Goal: Task Accomplishment & Management: Use online tool/utility

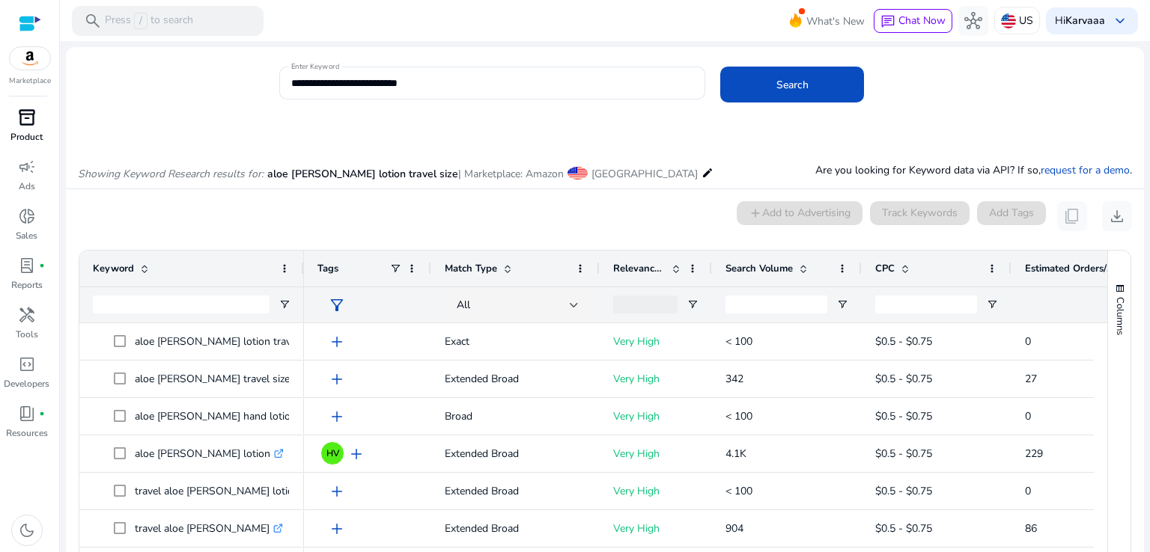
scroll to position [340, 0]
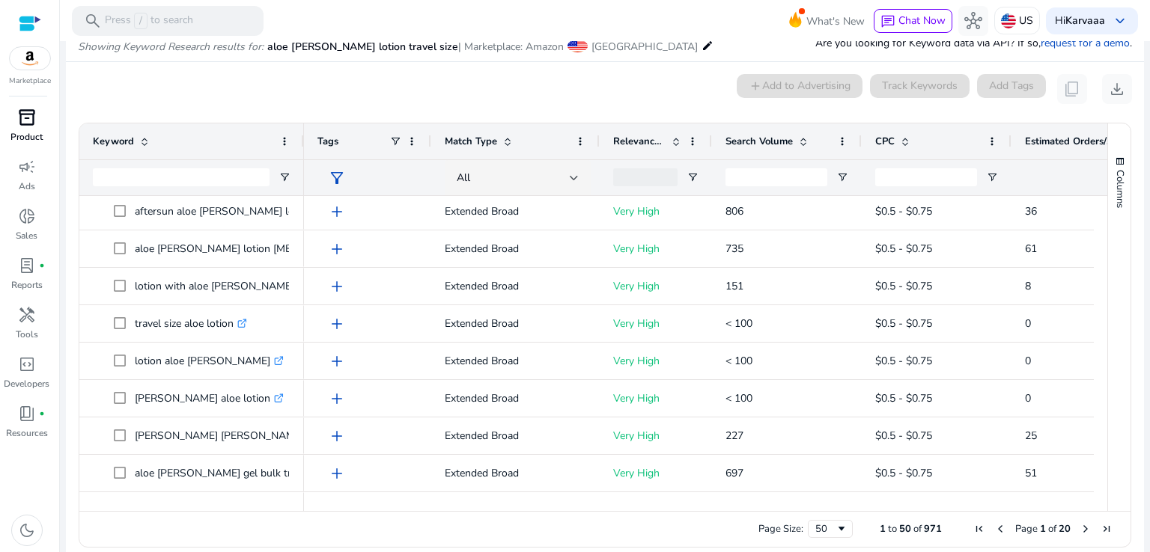
click at [28, 123] on span "inventory_2" at bounding box center [27, 118] width 18 height 18
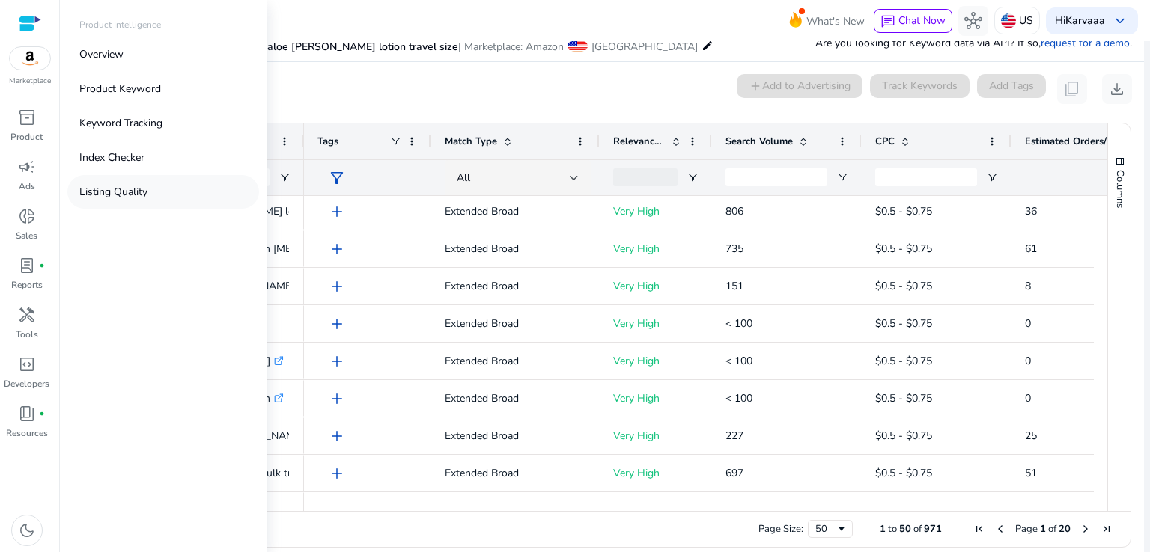
click at [138, 204] on link "Listing Quality" at bounding box center [163, 192] width 192 height 34
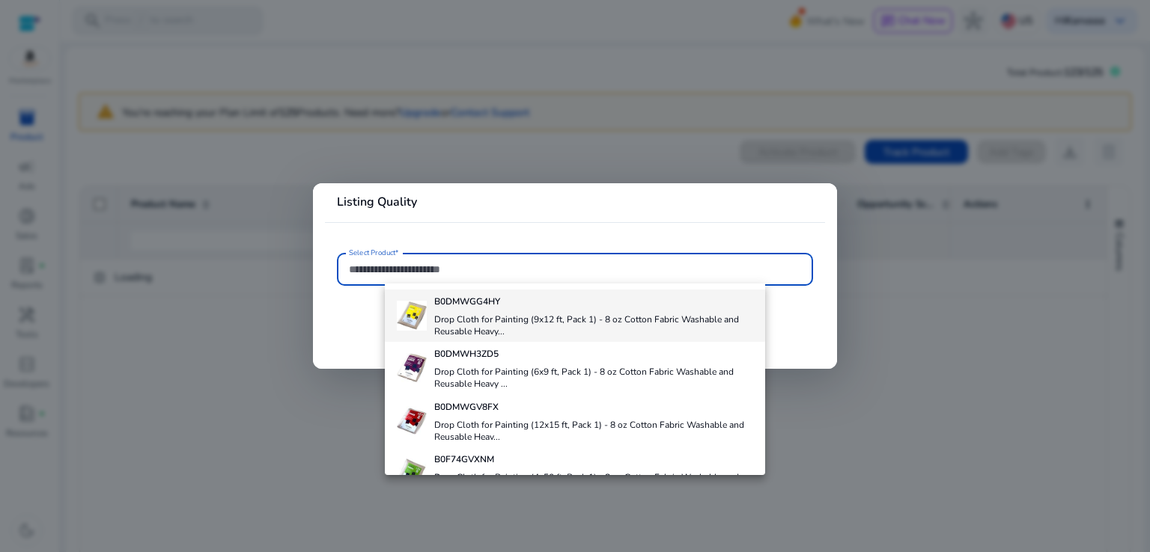
click at [476, 317] on h4 "Drop Cloth for Painting (9x12 ft, Pack 1) - 8 oz Cotton Fabric Washable and Reu…" at bounding box center [594, 326] width 320 height 24
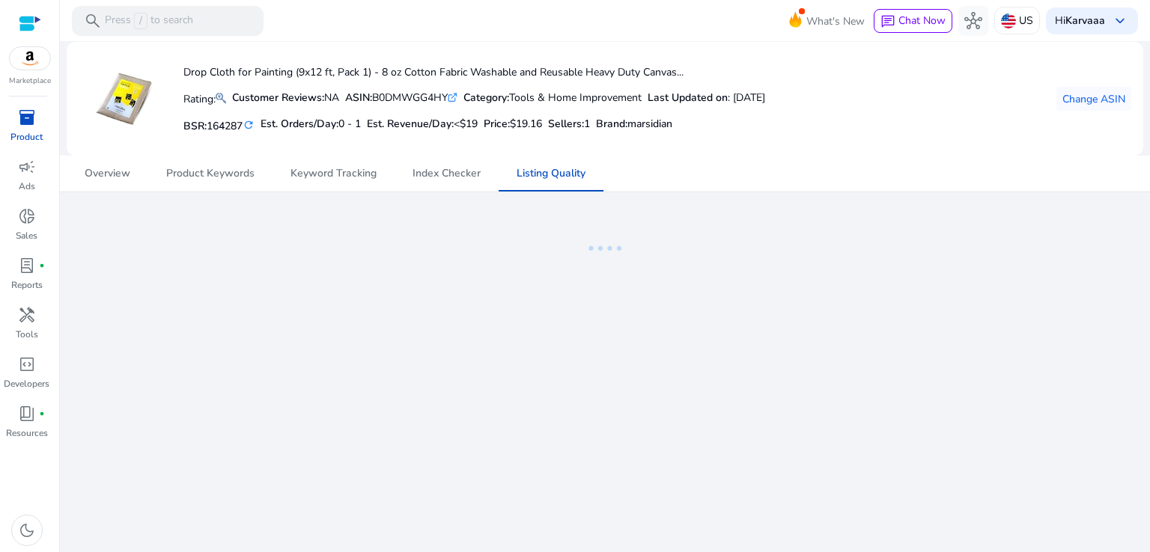
click at [856, 192] on div "We are getting things ready for you... Drop Cloth for Painting (9x12 ft, Pack 1…" at bounding box center [605, 296] width 1078 height 511
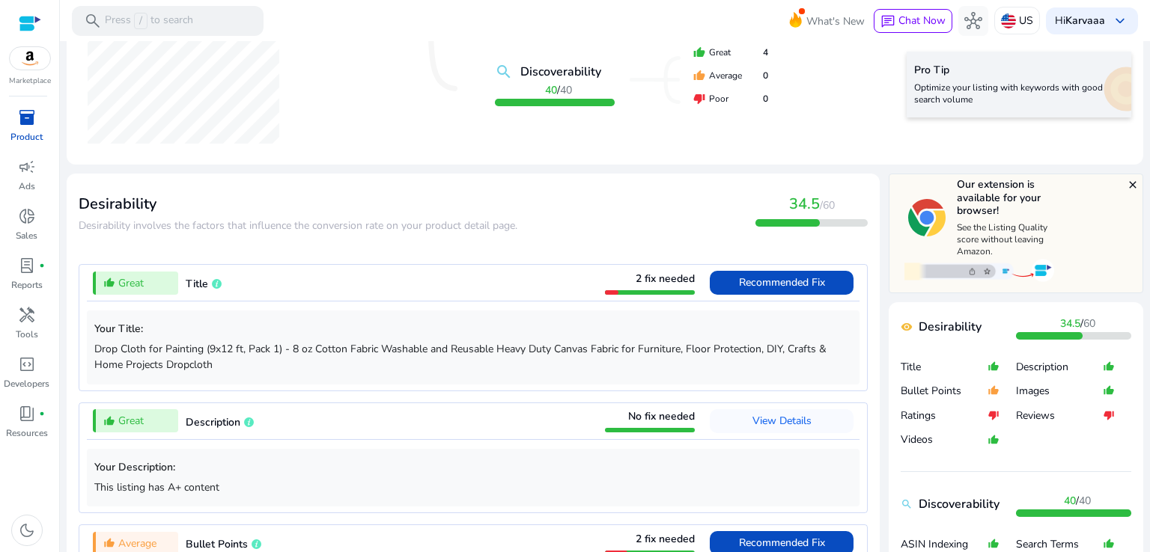
scroll to position [410, 0]
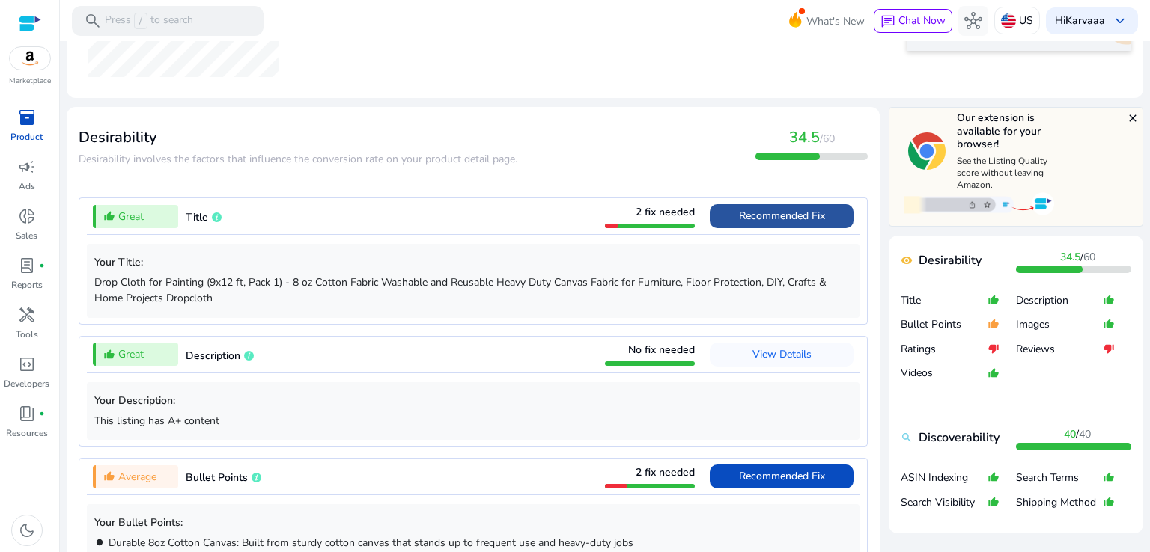
click at [762, 219] on span "Recommended Fix" at bounding box center [782, 216] width 86 height 14
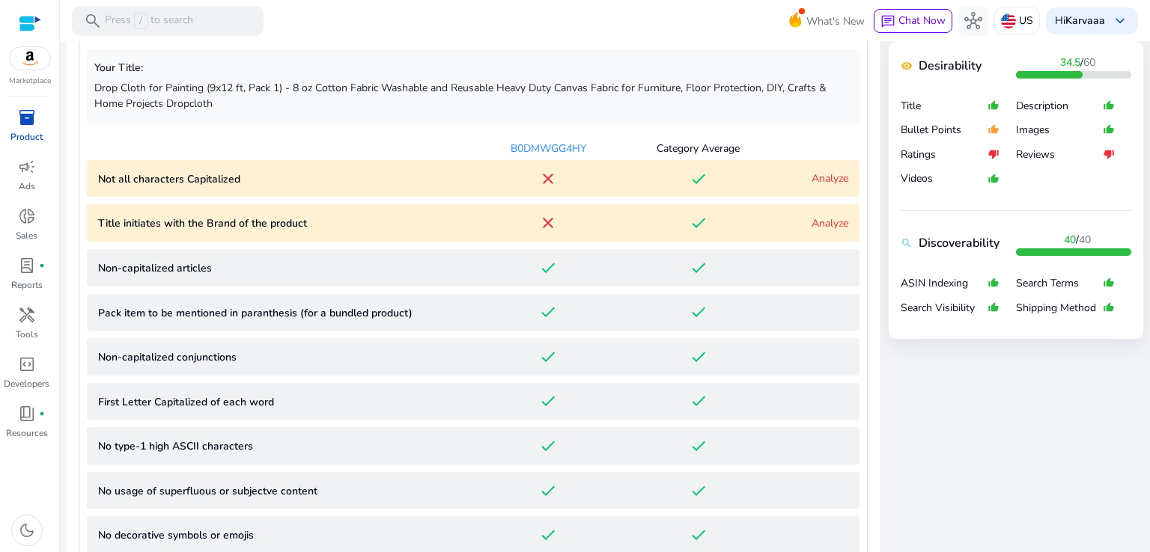
scroll to position [608, 0]
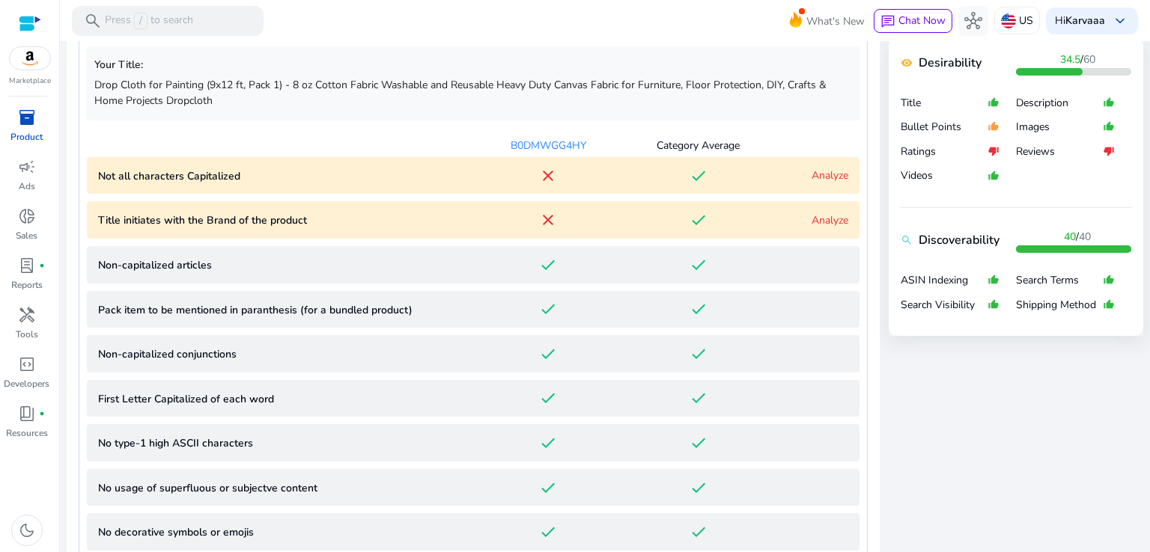
click at [742, 180] on div "done" at bounding box center [698, 176] width 150 height 18
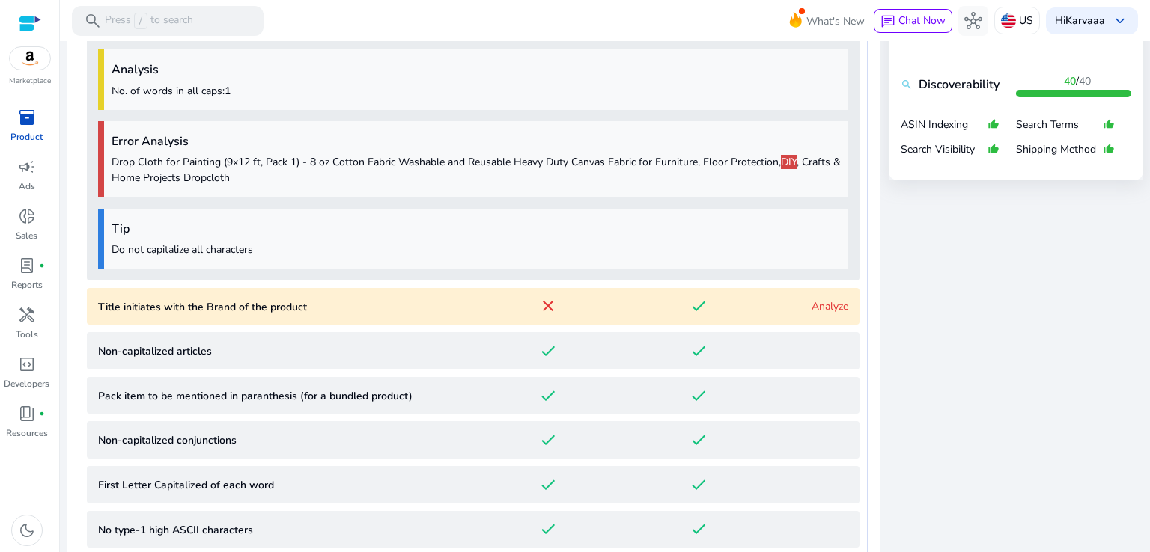
scroll to position [659, 0]
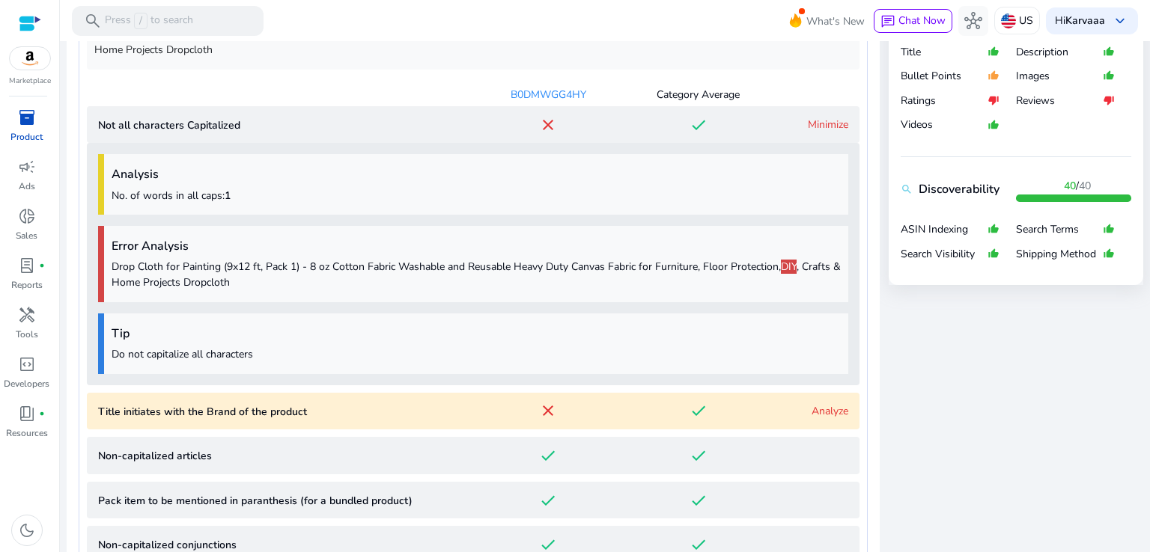
click at [776, 112] on Capitalized "Not all characters Capitalized close done Minimize" at bounding box center [473, 124] width 772 height 37
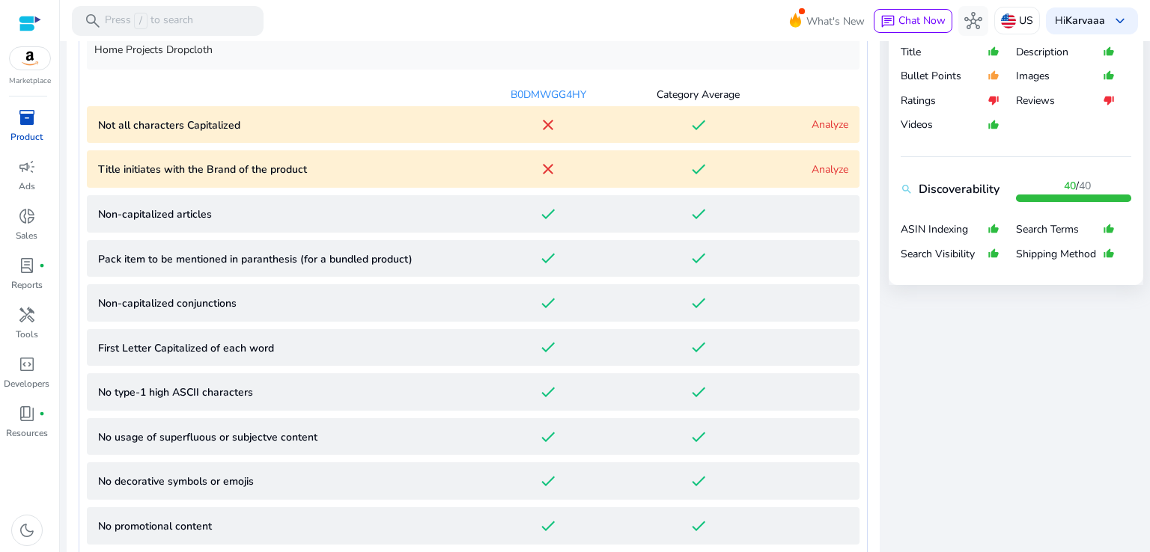
click at [737, 177] on div "done" at bounding box center [698, 169] width 150 height 18
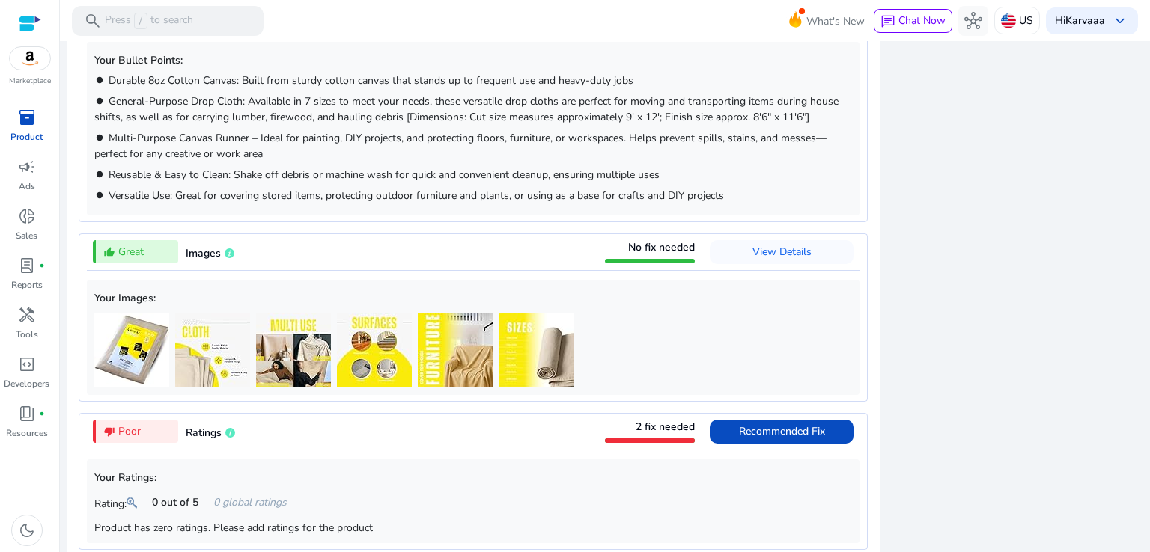
scroll to position [1463, 0]
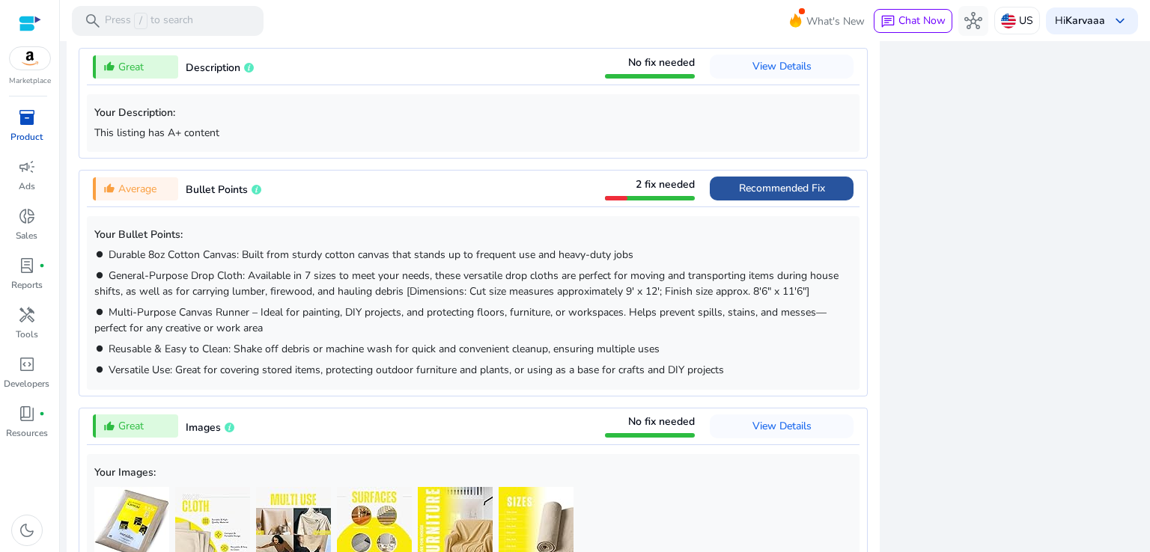
click at [760, 195] on span "Recommended Fix" at bounding box center [782, 188] width 86 height 14
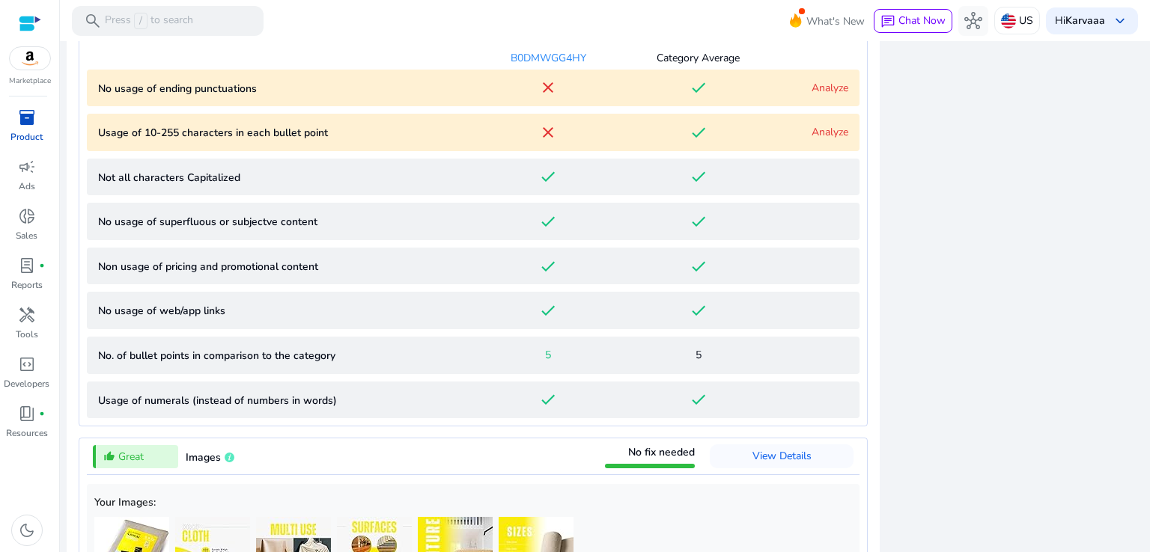
scroll to position [1036, 0]
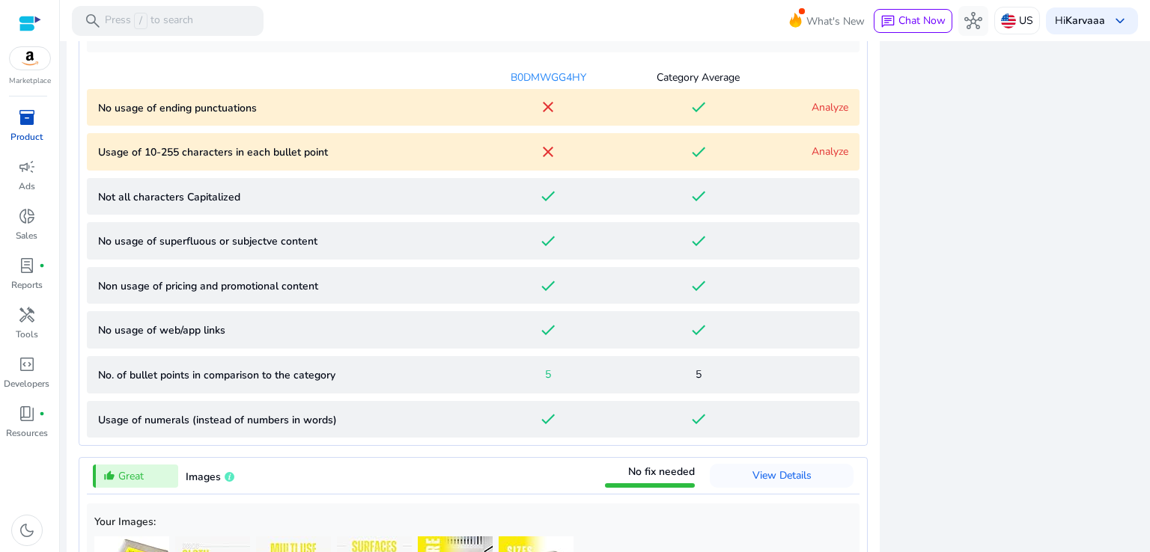
click at [775, 147] on div "Analyze" at bounding box center [810, 152] width 75 height 16
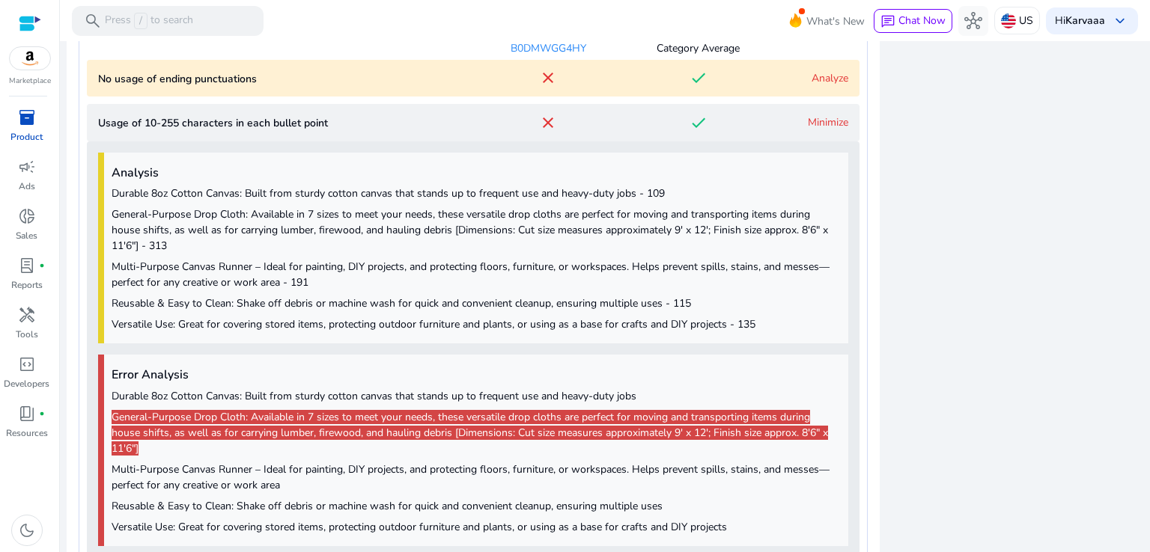
scroll to position [991, 0]
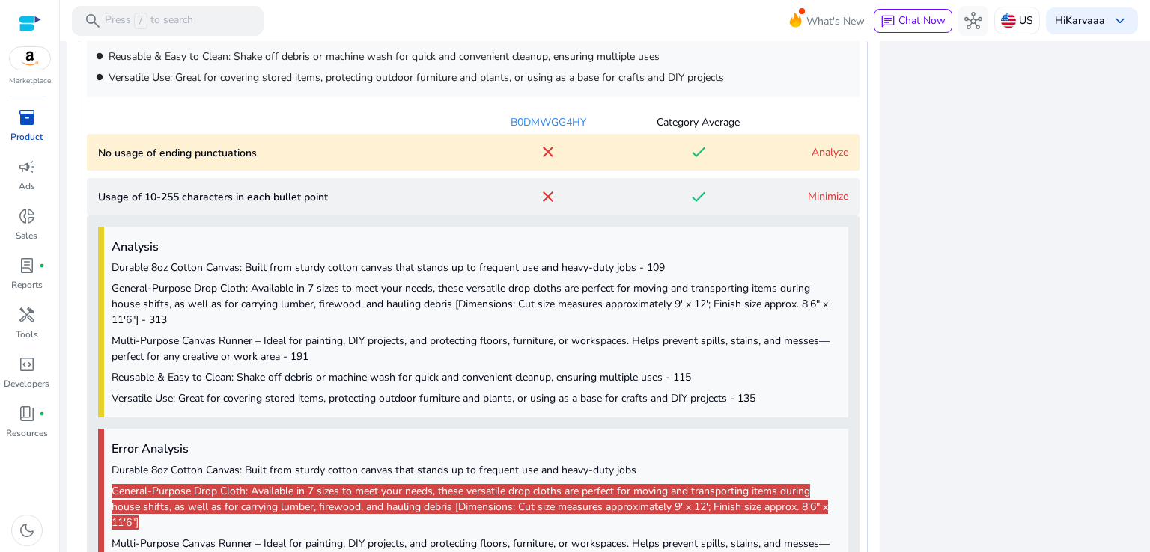
click at [773, 150] on div "Analyze" at bounding box center [810, 152] width 75 height 16
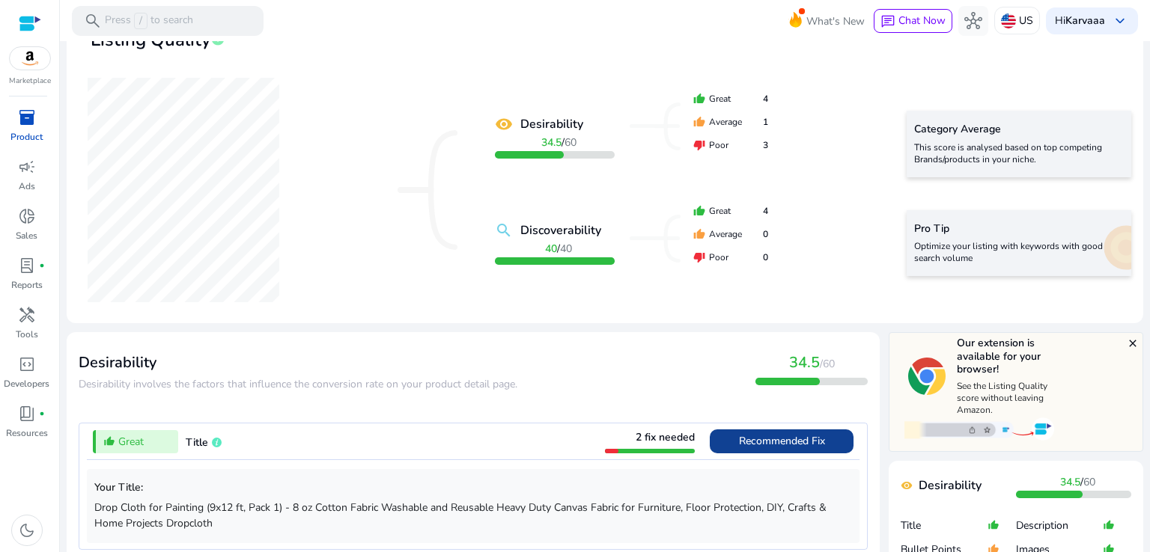
scroll to position [0, 0]
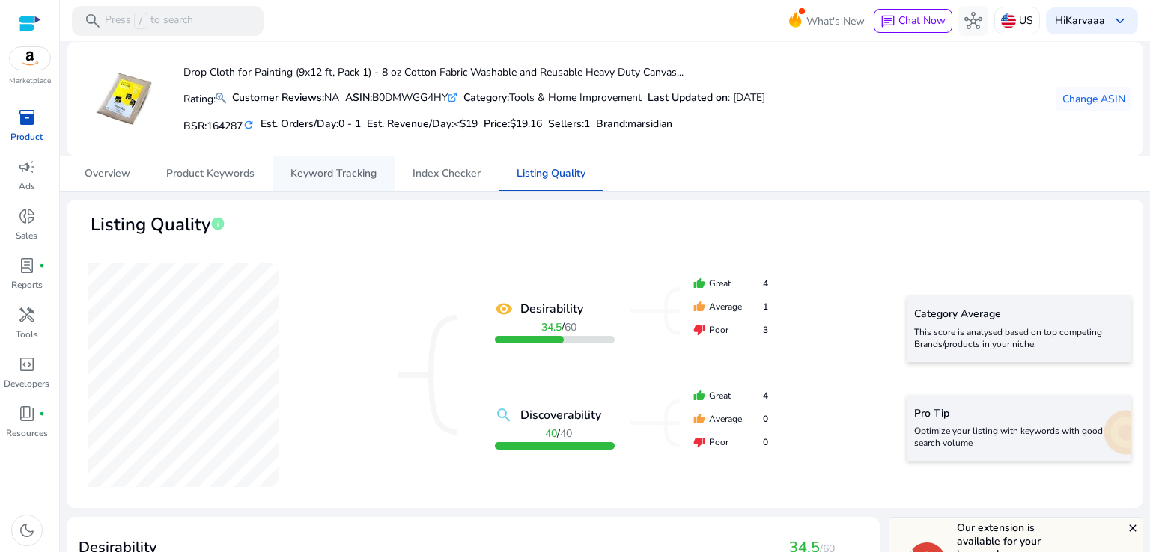
click at [344, 174] on span "Keyword Tracking" at bounding box center [333, 173] width 86 height 10
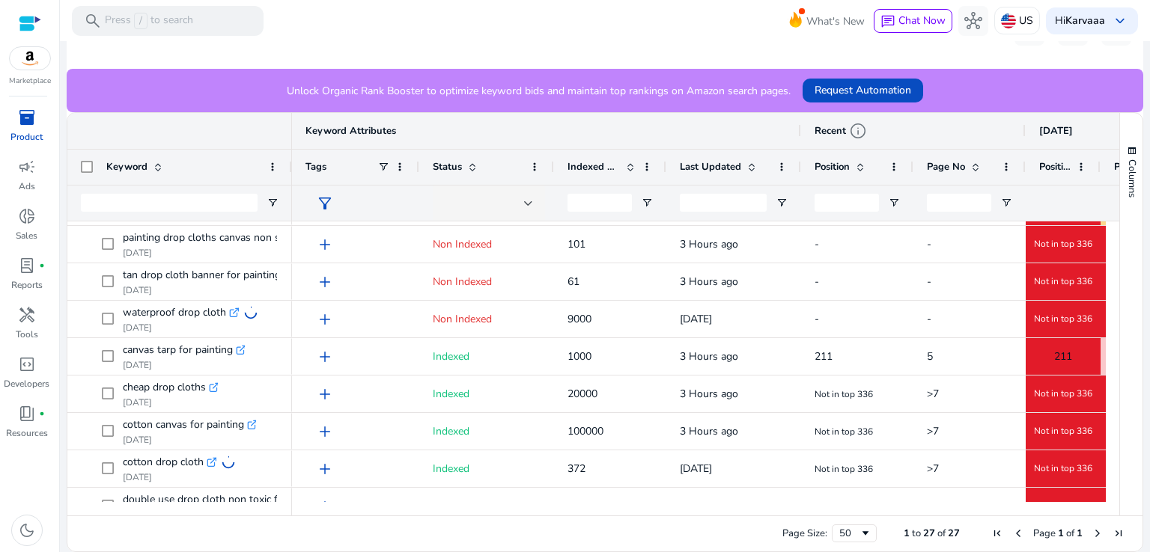
scroll to position [189, 0]
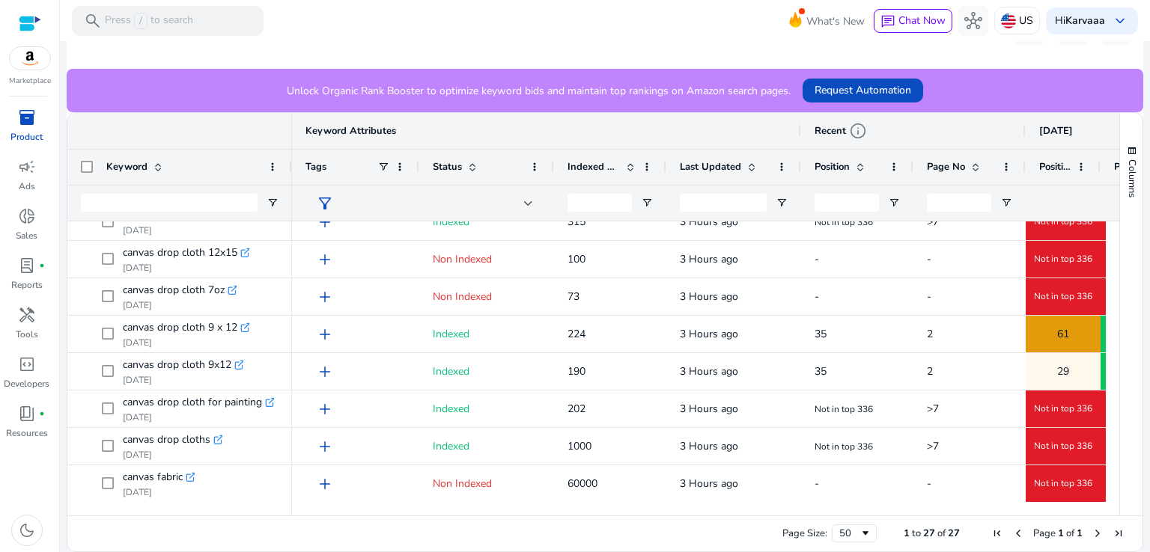
drag, startPoint x: 1111, startPoint y: 513, endPoint x: 1132, endPoint y: 426, distance: 89.3
click at [1132, 426] on div "Drag here to set row groups Drag here to set column labels Keyword Keyword Attr…" at bounding box center [605, 332] width 1076 height 440
